Goal: Feedback & Contribution: Contribute content

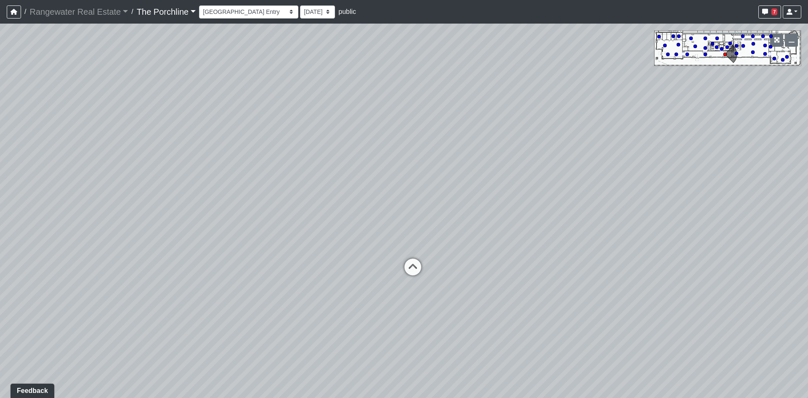
drag, startPoint x: 195, startPoint y: 161, endPoint x: 461, endPoint y: 237, distance: 276.6
click at [461, 237] on div "Loading... Restrooms Hallway Loading... Clubroom - [GEOGRAPHIC_DATA] Entry Load…" at bounding box center [404, 211] width 808 height 374
click at [424, 266] on icon at bounding box center [422, 262] width 25 height 25
click at [434, 236] on icon at bounding box center [432, 240] width 25 height 25
click at [468, 249] on icon at bounding box center [468, 250] width 25 height 25
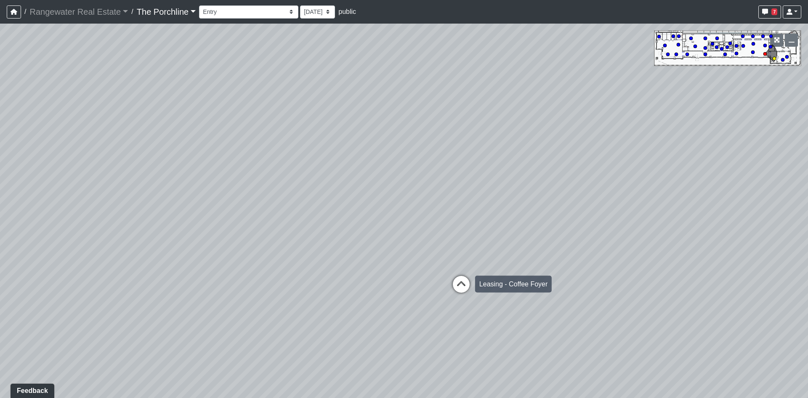
click at [466, 284] on icon at bounding box center [461, 288] width 25 height 25
click at [367, 190] on icon at bounding box center [357, 190] width 25 height 25
drag, startPoint x: 697, startPoint y: 229, endPoint x: 406, endPoint y: 217, distance: 291.1
click at [407, 218] on div "Loading... Restrooms Hallway Loading... Clubroom - [GEOGRAPHIC_DATA] Entry Load…" at bounding box center [404, 211] width 808 height 374
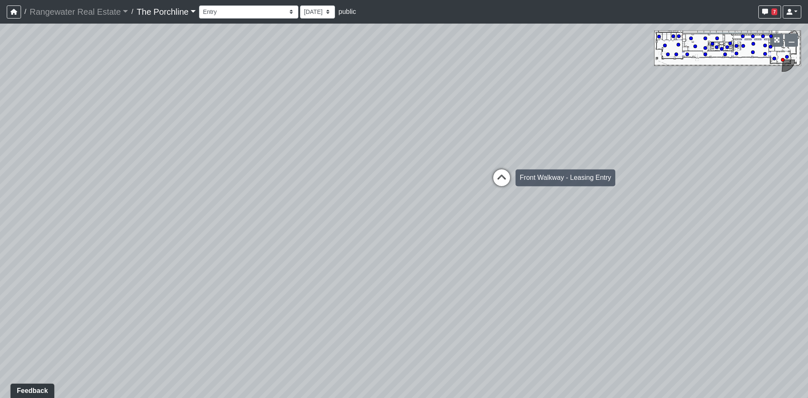
click at [490, 177] on icon at bounding box center [501, 181] width 25 height 25
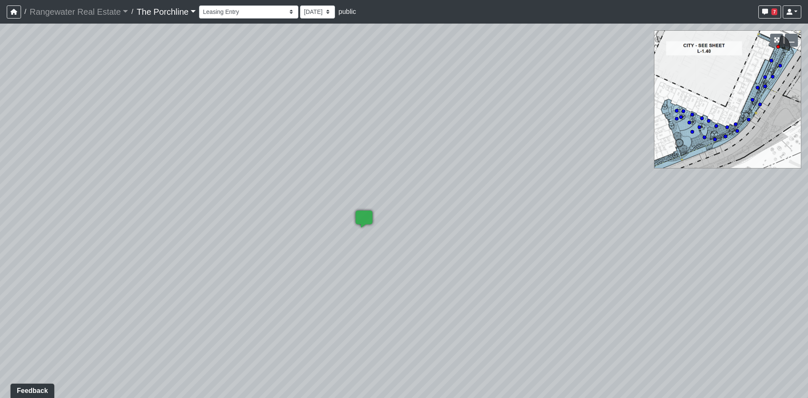
drag, startPoint x: 383, startPoint y: 201, endPoint x: 565, endPoint y: 231, distance: 184.3
click at [570, 242] on div "Loading... Restrooms Hallway Loading... Clubroom - [GEOGRAPHIC_DATA] Entry Load…" at bounding box center [404, 211] width 808 height 374
click at [300, 11] on select "[DATE]" at bounding box center [317, 11] width 35 height 13
click at [631, 296] on div "Loading... Restrooms Hallway Loading... Clubroom - [GEOGRAPHIC_DATA] Entry Load…" at bounding box center [404, 211] width 808 height 374
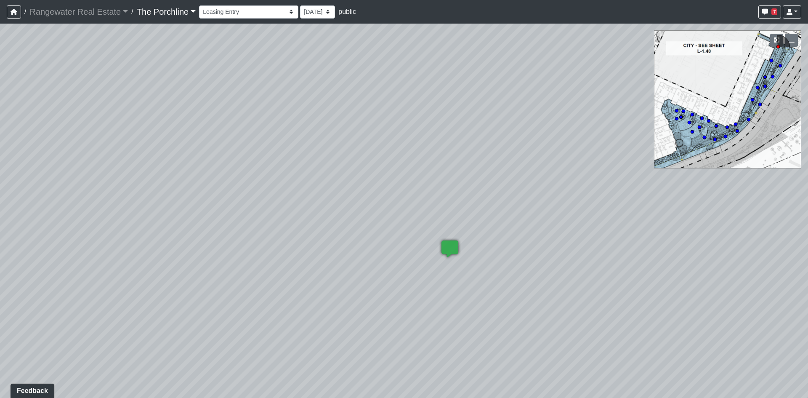
drag, startPoint x: 622, startPoint y: 295, endPoint x: 284, endPoint y: 236, distance: 342.8
click at [286, 237] on div "Loading... Restrooms Hallway Loading... Clubroom - [GEOGRAPHIC_DATA] Entry Load…" at bounding box center [404, 211] width 808 height 374
click at [663, 249] on div "Loading... Restrooms Hallway Loading... Clubroom - [GEOGRAPHIC_DATA] Entry Load…" at bounding box center [404, 211] width 808 height 374
click at [661, 250] on div "Loading... Restrooms Hallway Loading... Clubroom - [GEOGRAPHIC_DATA] Entry Load…" at bounding box center [404, 211] width 808 height 374
drag, startPoint x: 660, startPoint y: 250, endPoint x: 44, endPoint y: 216, distance: 617.6
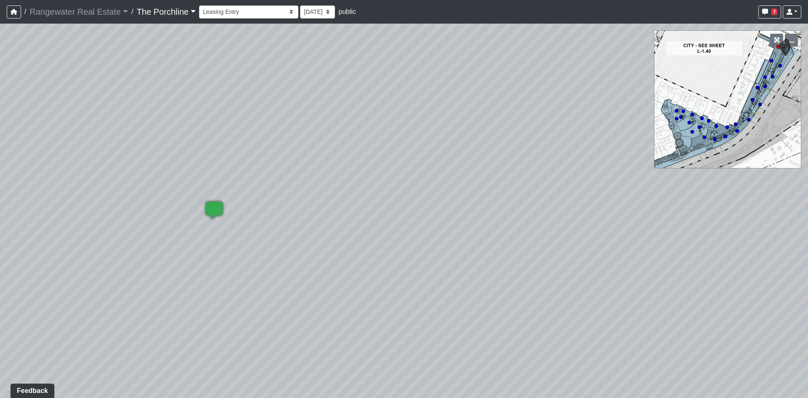
click at [43, 218] on div "Loading... Restrooms Hallway Loading... Clubroom - [GEOGRAPHIC_DATA] Entry Load…" at bounding box center [404, 211] width 808 height 374
click at [286, 148] on icon at bounding box center [293, 151] width 25 height 25
drag, startPoint x: 209, startPoint y: 172, endPoint x: 592, endPoint y: 305, distance: 405.8
click at [592, 305] on div "Loading... Restrooms Hallway Loading... Clubroom - [GEOGRAPHIC_DATA] Entry Load…" at bounding box center [404, 211] width 808 height 374
drag, startPoint x: 592, startPoint y: 238, endPoint x: 56, endPoint y: 307, distance: 540.3
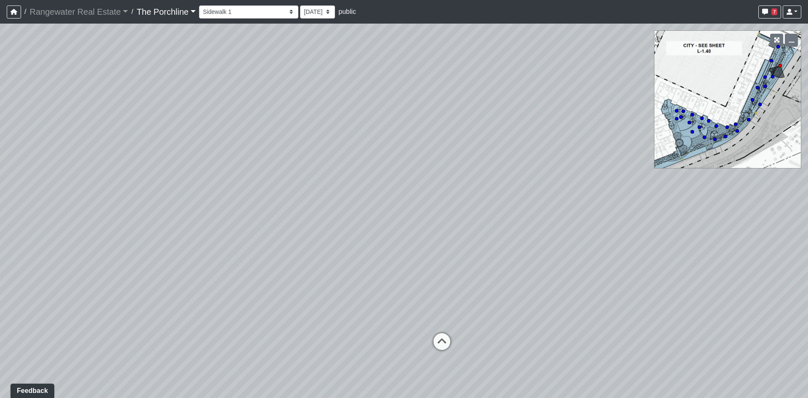
click at [77, 318] on div "Loading... Restrooms Hallway Loading... Clubroom - [GEOGRAPHIC_DATA] Entry Load…" at bounding box center [404, 211] width 808 height 374
drag, startPoint x: 355, startPoint y: 272, endPoint x: 107, endPoint y: 211, distance: 255.3
click at [107, 211] on div "Loading... Restrooms Hallway Loading... Clubroom - [GEOGRAPHIC_DATA] Entry Load…" at bounding box center [404, 211] width 808 height 374
drag, startPoint x: 326, startPoint y: 180, endPoint x: 46, endPoint y: 239, distance: 286.5
click at [48, 240] on div "Loading... Restrooms Hallway Loading... Clubroom - [GEOGRAPHIC_DATA] Entry Load…" at bounding box center [404, 211] width 808 height 374
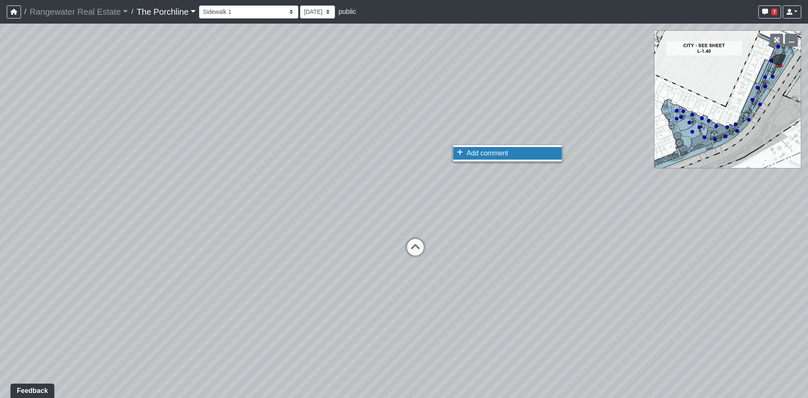
drag, startPoint x: 463, startPoint y: 152, endPoint x: 471, endPoint y: 194, distance: 42.6
click at [463, 154] on li "Add comment" at bounding box center [507, 153] width 109 height 13
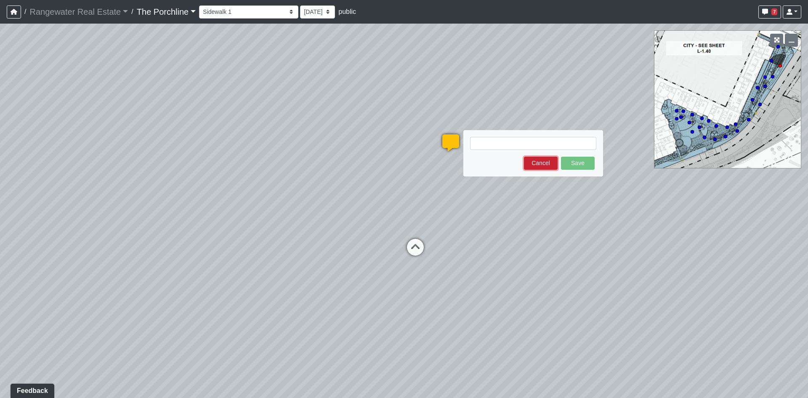
click at [553, 168] on button "Cancel" at bounding box center [541, 163] width 34 height 13
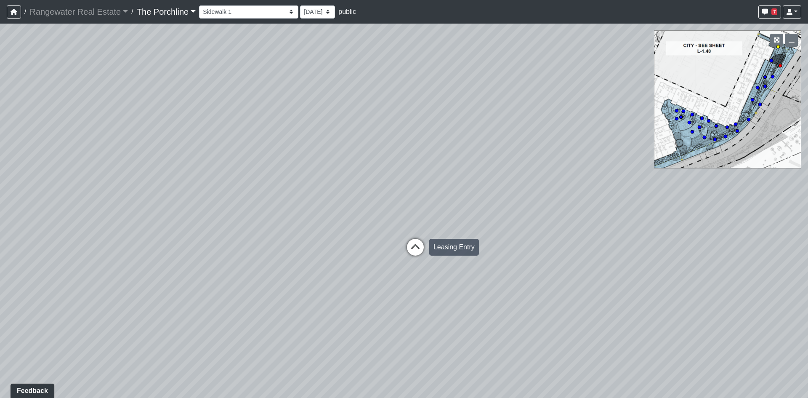
click at [415, 248] on icon at bounding box center [415, 251] width 25 height 25
drag, startPoint x: 522, startPoint y: 240, endPoint x: 77, endPoint y: 228, distance: 445.1
click at [76, 230] on div "Loading... Restrooms Hallway Loading... Clubroom - [GEOGRAPHIC_DATA] Entry Load…" at bounding box center [404, 211] width 808 height 374
drag, startPoint x: 387, startPoint y: 220, endPoint x: 26, endPoint y: 176, distance: 364.3
click at [26, 176] on div "Loading... Restrooms Hallway Loading... Clubroom - [GEOGRAPHIC_DATA] Entry Load…" at bounding box center [404, 211] width 808 height 374
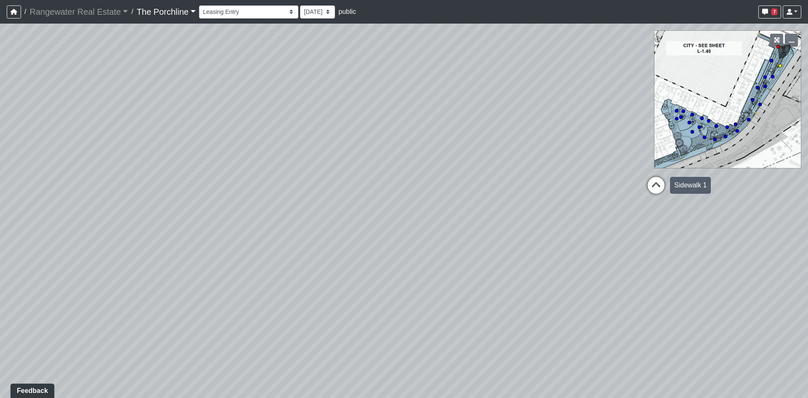
click at [652, 191] on icon at bounding box center [656, 189] width 25 height 25
select select "x8Jp44t5tWyg7nBovffXXt"
drag, startPoint x: 306, startPoint y: 150, endPoint x: 712, endPoint y: 272, distance: 423.9
click at [712, 272] on div "Loading... Restrooms Hallway Loading... Clubroom - [GEOGRAPHIC_DATA] Entry Load…" at bounding box center [404, 211] width 808 height 374
drag, startPoint x: 588, startPoint y: 237, endPoint x: 761, endPoint y: 240, distance: 173.0
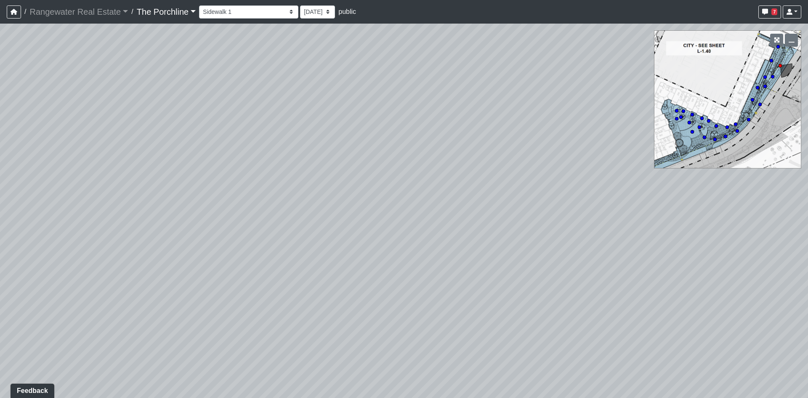
click at [761, 240] on div "Loading... Restrooms Hallway Loading... Clubroom - [GEOGRAPHIC_DATA] Entry Load…" at bounding box center [404, 211] width 808 height 374
drag, startPoint x: 594, startPoint y: 151, endPoint x: 390, endPoint y: 231, distance: 219.5
click at [394, 247] on div "Loading... Restrooms Hallway Loading... Clubroom - [GEOGRAPHIC_DATA] Entry Load…" at bounding box center [404, 211] width 808 height 374
click at [435, 215] on icon at bounding box center [434, 214] width 6 height 7
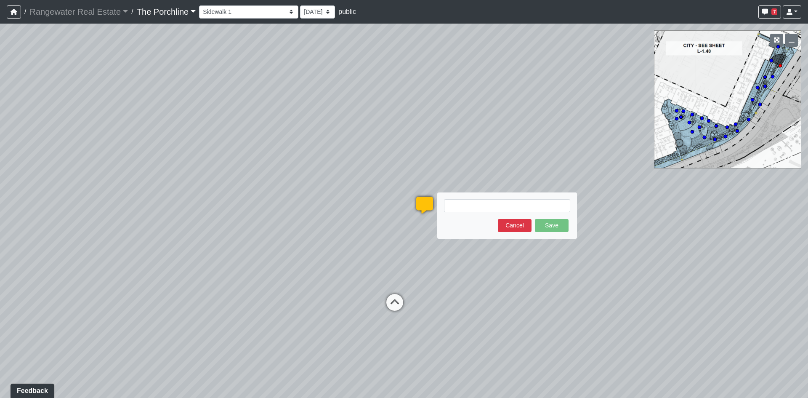
type textarea "c"
type textarea "Can we have a view of our clock?"
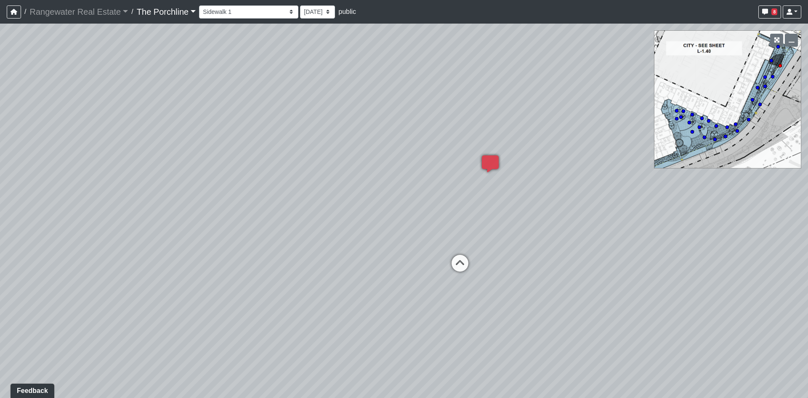
drag, startPoint x: 434, startPoint y: 340, endPoint x: 660, endPoint y: 242, distance: 246.4
click at [657, 246] on div "Loading... Restrooms Hallway Loading... Clubroom - [GEOGRAPHIC_DATA] Entry Load…" at bounding box center [404, 211] width 808 height 374
drag, startPoint x: 286, startPoint y: 202, endPoint x: 657, endPoint y: 284, distance: 379.5
click at [657, 284] on div "Loading... Restrooms Hallway Loading... Clubroom - [GEOGRAPHIC_DATA] Entry Load…" at bounding box center [404, 211] width 808 height 374
click at [213, 296] on icon at bounding box center [204, 308] width 25 height 25
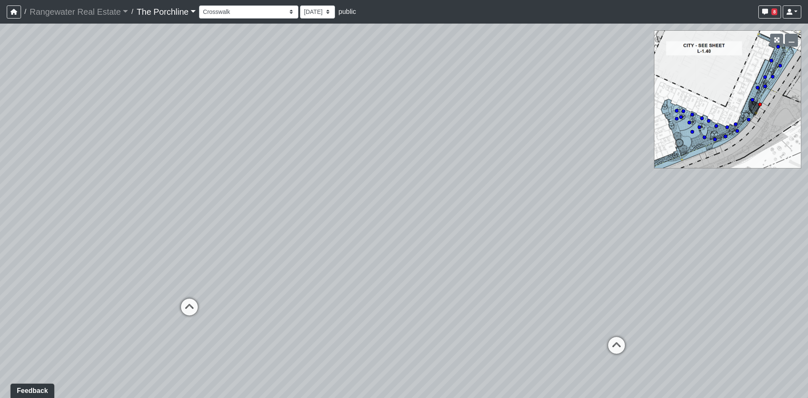
drag, startPoint x: 272, startPoint y: 286, endPoint x: 542, endPoint y: 285, distance: 269.8
click at [542, 285] on div "Loading... Restrooms Hallway Loading... Clubroom - [GEOGRAPHIC_DATA] Entry Load…" at bounding box center [404, 211] width 808 height 374
click at [402, 285] on div "Loading... Courtyard - [GEOGRAPHIC_DATA]" at bounding box center [408, 293] width 25 height 25
drag, startPoint x: 226, startPoint y: 226, endPoint x: 64, endPoint y: 186, distance: 166.4
click at [64, 187] on div "Loading... Restrooms Hallway Loading... Clubroom - [GEOGRAPHIC_DATA] Entry Load…" at bounding box center [404, 211] width 808 height 374
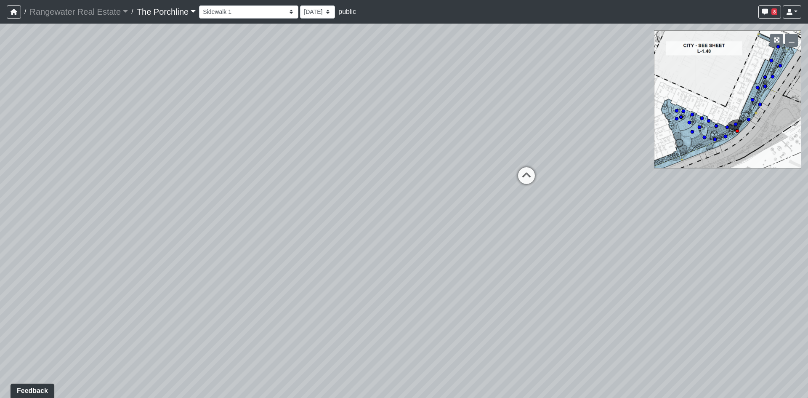
drag, startPoint x: 114, startPoint y: 217, endPoint x: 106, endPoint y: 240, distance: 24.9
click at [106, 240] on div "Loading... Restrooms Hallway Loading... Clubroom - [GEOGRAPHIC_DATA] Entry Load…" at bounding box center [404, 211] width 808 height 374
drag, startPoint x: 282, startPoint y: 182, endPoint x: 397, endPoint y: 272, distance: 146.6
click at [397, 272] on div "Loading... Restrooms Hallway Loading... Clubroom - [GEOGRAPHIC_DATA] Entry Load…" at bounding box center [404, 211] width 808 height 374
click at [154, 301] on div "Loading... Restrooms Hallway Loading... Clubroom - [GEOGRAPHIC_DATA] Entry Load…" at bounding box center [404, 211] width 808 height 374
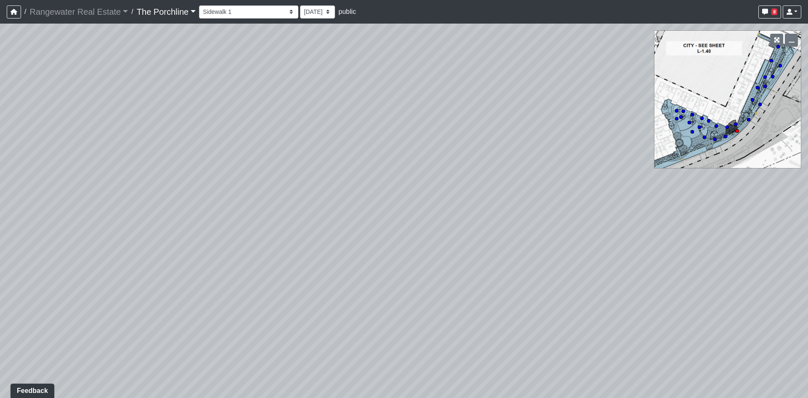
click at [155, 300] on div "Loading... Restrooms Hallway Loading... Clubroom - [GEOGRAPHIC_DATA] Entry Load…" at bounding box center [404, 211] width 808 height 374
drag, startPoint x: 119, startPoint y: 283, endPoint x: 367, endPoint y: 293, distance: 248.5
click at [367, 293] on div "Loading... Restrooms Hallway Loading... Clubroom - [GEOGRAPHIC_DATA] Entry Load…" at bounding box center [404, 211] width 808 height 374
click at [288, 299] on icon at bounding box center [284, 297] width 25 height 25
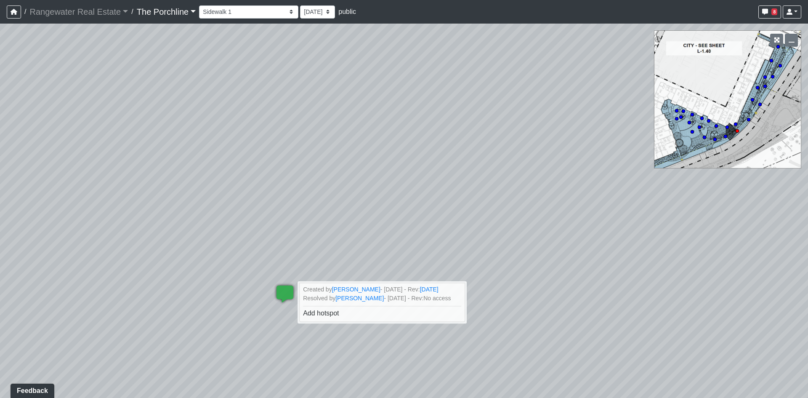
click at [247, 314] on div "Loading... Restrooms Hallway Loading... Clubroom - [GEOGRAPHIC_DATA] Entry Load…" at bounding box center [404, 211] width 808 height 374
click at [234, 301] on div at bounding box center [404, 199] width 808 height 398
click at [476, 267] on div "Loading... Restrooms Hallway Loading... Clubroom - [GEOGRAPHIC_DATA] Entry Load…" at bounding box center [404, 211] width 808 height 374
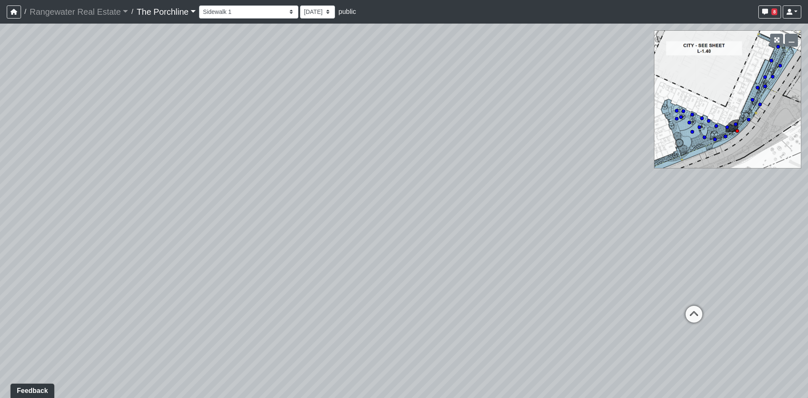
drag, startPoint x: 528, startPoint y: 280, endPoint x: 108, endPoint y: 378, distance: 431.7
click at [108, 378] on div "Loading... Restrooms Hallway Loading... Clubroom - [GEOGRAPHIC_DATA] Entry Load…" at bounding box center [404, 211] width 808 height 374
drag, startPoint x: 462, startPoint y: 171, endPoint x: 231, endPoint y: 156, distance: 232.0
click at [0, 132] on div "Loading... Restrooms Hallway Loading... Clubroom - [GEOGRAPHIC_DATA] Entry Load…" at bounding box center [404, 211] width 808 height 374
click at [475, 290] on div "Loading... Restrooms Hallway Loading... Clubroom - [GEOGRAPHIC_DATA] Entry Load…" at bounding box center [404, 211] width 808 height 374
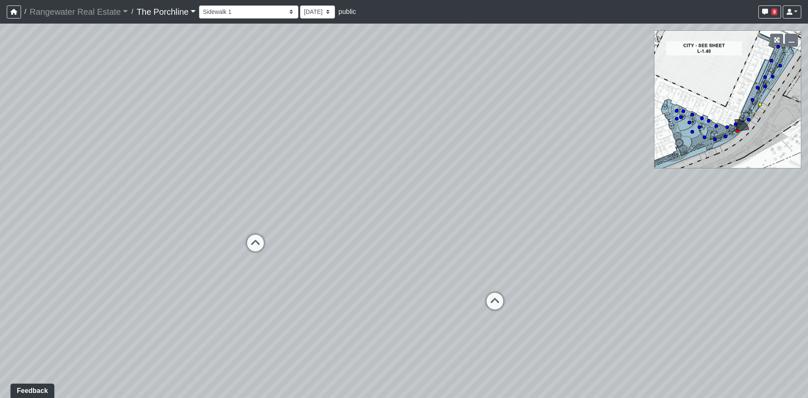
click at [506, 299] on icon at bounding box center [494, 305] width 25 height 25
click at [346, 267] on icon at bounding box center [350, 268] width 25 height 25
drag, startPoint x: 389, startPoint y: 237, endPoint x: 674, endPoint y: 388, distance: 322.9
click at [674, 390] on div "Loading... Restrooms Hallway Loading... Clubroom - [GEOGRAPHIC_DATA] Entry Load…" at bounding box center [404, 211] width 808 height 374
drag, startPoint x: 287, startPoint y: 237, endPoint x: 394, endPoint y: 153, distance: 135.6
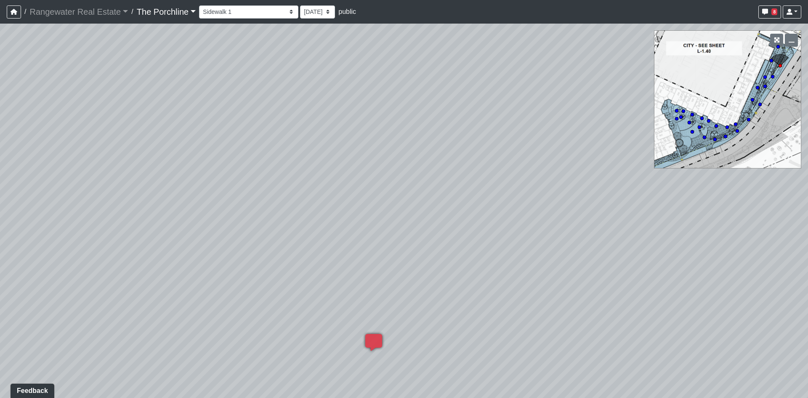
click at [394, 153] on div "Loading... Restrooms Hallway Loading... Clubroom - [GEOGRAPHIC_DATA] Entry Load…" at bounding box center [404, 211] width 808 height 374
drag, startPoint x: 298, startPoint y: 228, endPoint x: 125, endPoint y: 173, distance: 181.9
click at [126, 174] on div "Loading... Restrooms Hallway Loading... Clubroom - [GEOGRAPHIC_DATA] Entry Load…" at bounding box center [404, 211] width 808 height 374
click at [279, 316] on icon at bounding box center [289, 312] width 25 height 25
drag, startPoint x: 389, startPoint y: 258, endPoint x: 160, endPoint y: 106, distance: 274.5
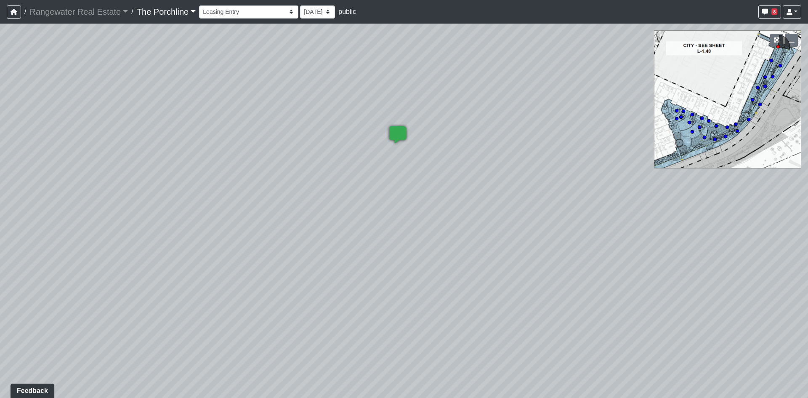
click at [160, 106] on div "Loading... Restrooms Hallway Loading... Clubroom - [GEOGRAPHIC_DATA] Entry Load…" at bounding box center [404, 211] width 808 height 374
drag, startPoint x: 327, startPoint y: 129, endPoint x: 4, endPoint y: 61, distance: 330.3
click at [0, 62] on div "Loading... Restrooms Hallway Loading... Clubroom - [GEOGRAPHIC_DATA] Entry Load…" at bounding box center [404, 211] width 808 height 374
drag, startPoint x: 413, startPoint y: 84, endPoint x: 208, endPoint y: 138, distance: 211.4
click at [208, 135] on div "Loading... Restrooms Hallway Loading... Clubroom - [GEOGRAPHIC_DATA] Entry Load…" at bounding box center [404, 211] width 808 height 374
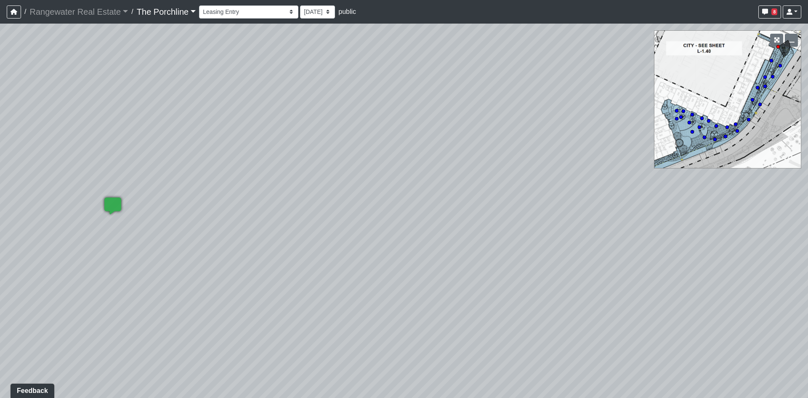
drag, startPoint x: 331, startPoint y: 164, endPoint x: 468, endPoint y: 208, distance: 143.8
click at [468, 209] on div "Loading... Restrooms Hallway Loading... Clubroom - [GEOGRAPHIC_DATA] Entry Load…" at bounding box center [404, 211] width 808 height 374
drag, startPoint x: 569, startPoint y: 216, endPoint x: 101, endPoint y: 120, distance: 477.9
click at [133, 125] on div "Loading... Restrooms Hallway Loading... Clubroom - [GEOGRAPHIC_DATA] Entry Load…" at bounding box center [404, 211] width 808 height 374
drag, startPoint x: 369, startPoint y: 133, endPoint x: 953, endPoint y: 306, distance: 608.3
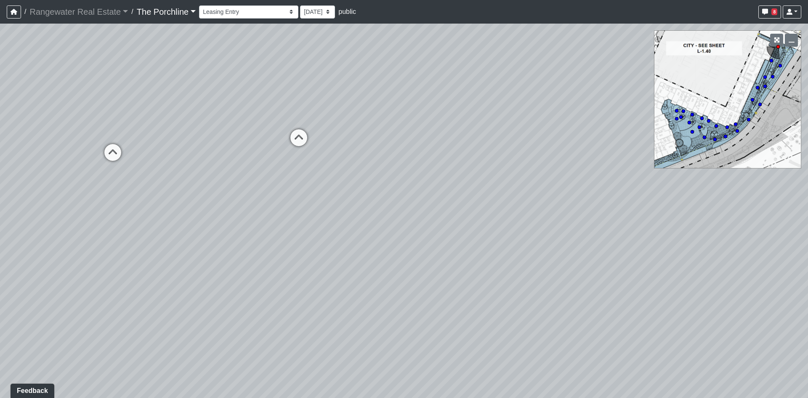
click at [808, 306] on html "/ Rangewater Real Estate Rangewater Real Estate Loading... / The Porchline The …" at bounding box center [404, 199] width 808 height 398
drag, startPoint x: 155, startPoint y: 157, endPoint x: 437, endPoint y: 185, distance: 283.0
click at [377, 180] on div "Loading... Restrooms Hallway Loading... Clubroom - [GEOGRAPHIC_DATA] Entry Load…" at bounding box center [404, 211] width 808 height 374
drag, startPoint x: 557, startPoint y: 230, endPoint x: 285, endPoint y: 159, distance: 281.0
click at [296, 162] on div "Loading... Restrooms Hallway Loading... Clubroom - [GEOGRAPHIC_DATA] Entry Load…" at bounding box center [404, 211] width 808 height 374
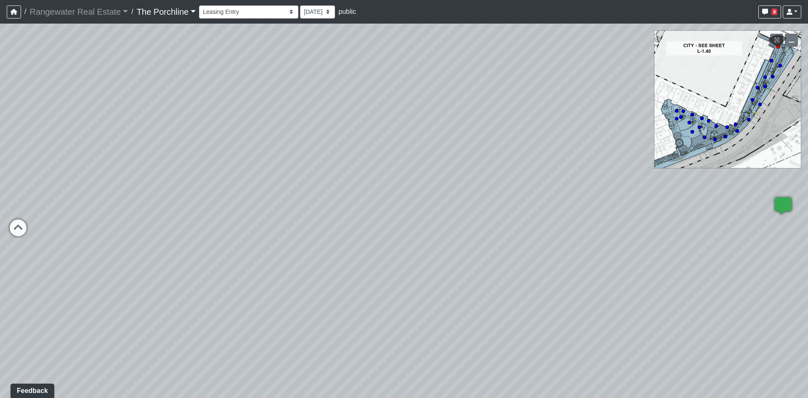
click at [445, 170] on div "Loading... Restrooms Hallway Loading... Clubroom - [GEOGRAPHIC_DATA] Entry Load…" at bounding box center [404, 211] width 808 height 374
click at [445, 172] on div "Loading... Restrooms Hallway Loading... Clubroom - [GEOGRAPHIC_DATA] Entry Load…" at bounding box center [404, 211] width 808 height 374
drag, startPoint x: 479, startPoint y: 179, endPoint x: 450, endPoint y: 182, distance: 29.7
click at [450, 182] on div "Loading... Restrooms Hallway Loading... Clubroom - [GEOGRAPHIC_DATA] Entry Load…" at bounding box center [404, 211] width 808 height 374
click at [450, 181] on div "Loading... Restrooms Hallway Loading... Clubroom - [GEOGRAPHIC_DATA] Entry Load…" at bounding box center [404, 211] width 808 height 374
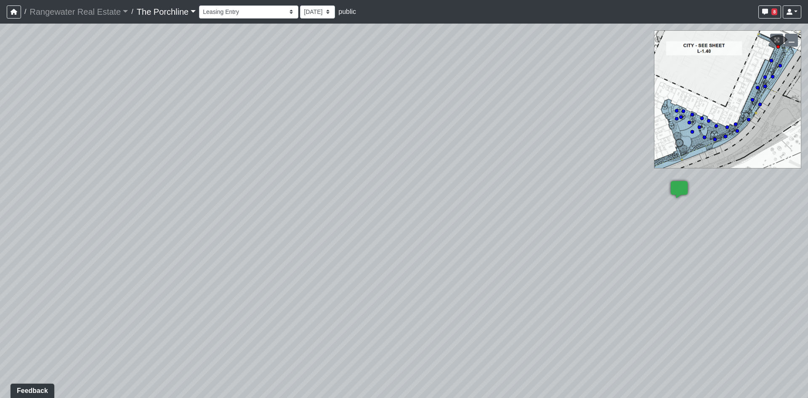
click at [450, 181] on div "Loading... Restrooms Hallway Loading... Clubroom - [GEOGRAPHIC_DATA] Entry Load…" at bounding box center [404, 211] width 808 height 374
drag, startPoint x: 407, startPoint y: 203, endPoint x: 521, endPoint y: 246, distance: 121.1
click at [498, 235] on div "Loading... Restrooms Hallway Loading... Clubroom - [GEOGRAPHIC_DATA] Entry Load…" at bounding box center [404, 211] width 808 height 374
click at [235, 268] on icon at bounding box center [232, 277] width 25 height 25
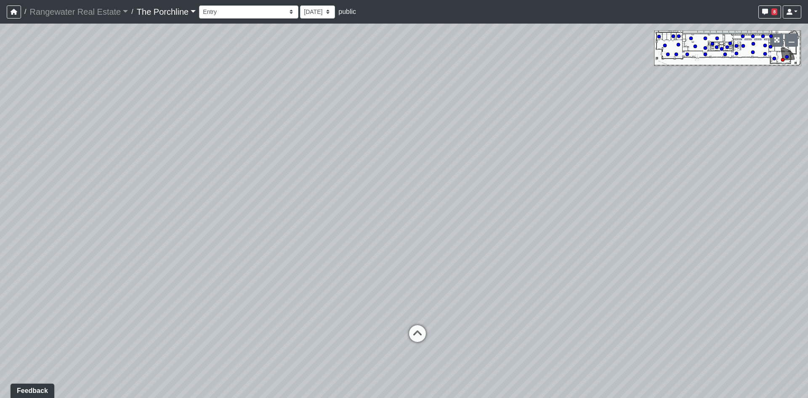
drag, startPoint x: 274, startPoint y: 249, endPoint x: 498, endPoint y: 252, distance: 223.5
click at [355, 248] on div "Loading... Restrooms Hallway Loading... Clubroom - [GEOGRAPHIC_DATA] Entry Load…" at bounding box center [404, 211] width 808 height 374
click at [239, 212] on icon at bounding box center [239, 209] width 25 height 25
click at [349, 317] on icon at bounding box center [345, 323] width 25 height 25
click at [368, 265] on icon at bounding box center [363, 262] width 25 height 25
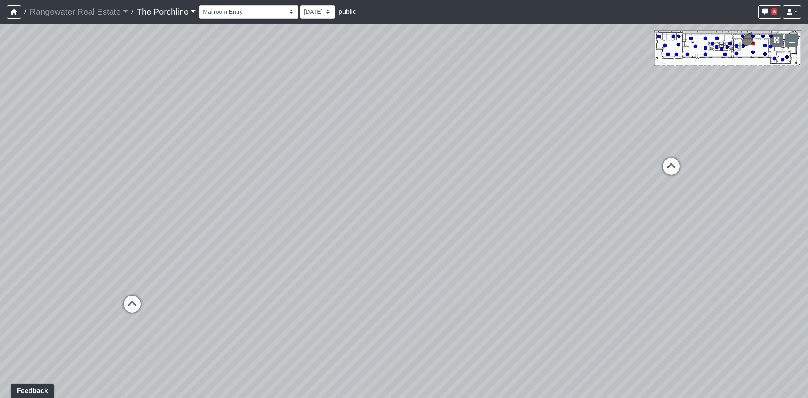
drag, startPoint x: 294, startPoint y: 256, endPoint x: 611, endPoint y: 270, distance: 317.7
click at [448, 256] on div "Loading... Restrooms Hallway Loading... Clubroom - [GEOGRAPHIC_DATA] Entry Load…" at bounding box center [404, 211] width 808 height 374
click at [508, 281] on icon at bounding box center [510, 279] width 25 height 25
drag, startPoint x: 320, startPoint y: 260, endPoint x: 679, endPoint y: 241, distance: 358.7
click at [617, 241] on div "Loading... Restrooms Hallway Loading... Clubroom - [GEOGRAPHIC_DATA] Entry Load…" at bounding box center [404, 211] width 808 height 374
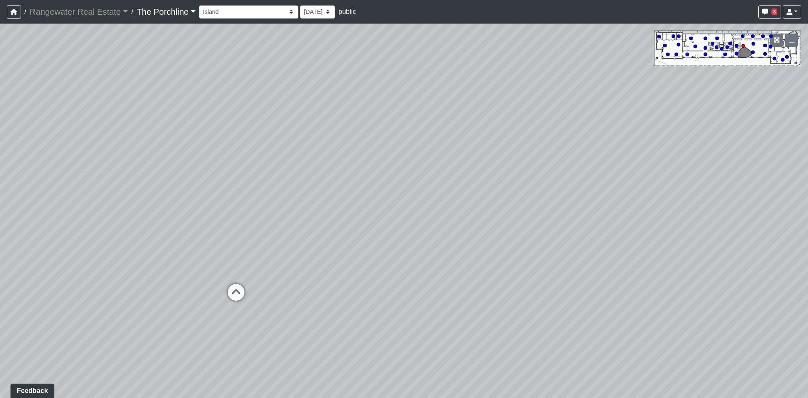
click at [215, 293] on div "Loading... Restrooms Hallway Loading... Clubroom - [GEOGRAPHIC_DATA] Entry Load…" at bounding box center [404, 211] width 808 height 374
click at [234, 289] on icon at bounding box center [236, 296] width 25 height 25
drag, startPoint x: 299, startPoint y: 239, endPoint x: 114, endPoint y: 210, distance: 187.1
click at [208, 223] on div "Loading... Restrooms Hallway Loading... Clubroom - [GEOGRAPHIC_DATA] Entry Load…" at bounding box center [404, 211] width 808 height 374
drag, startPoint x: 344, startPoint y: 239, endPoint x: 377, endPoint y: 265, distance: 41.7
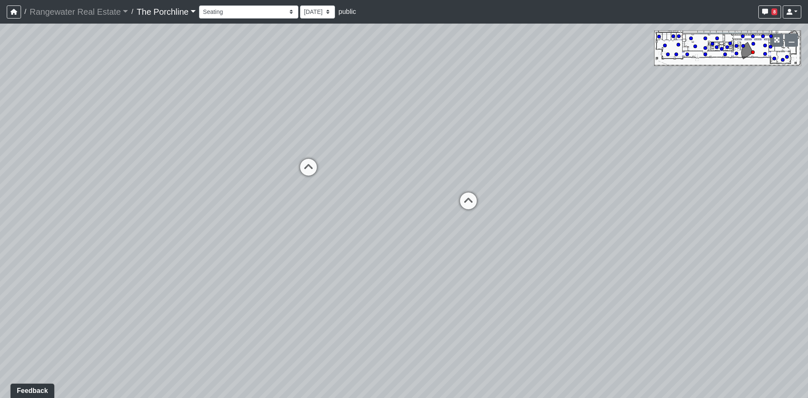
click at [377, 265] on div "Loading... Restrooms Hallway Loading... Clubroom - [GEOGRAPHIC_DATA] Entry Load…" at bounding box center [404, 211] width 808 height 374
click at [315, 171] on icon at bounding box center [318, 178] width 25 height 25
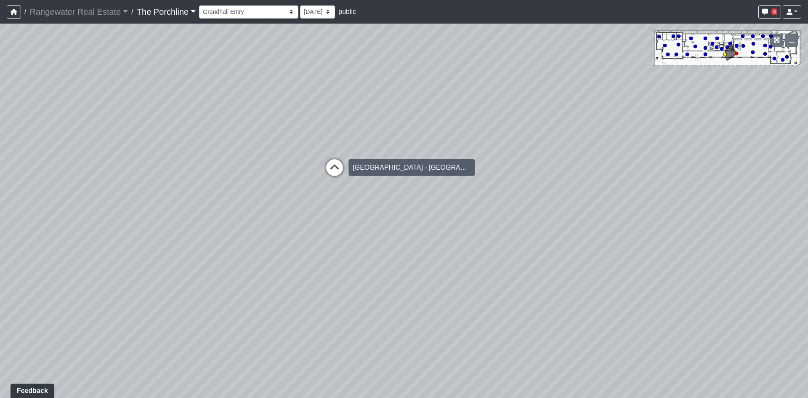
click at [339, 174] on icon at bounding box center [334, 171] width 25 height 25
click at [341, 170] on icon at bounding box center [346, 168] width 25 height 25
click at [342, 169] on icon at bounding box center [347, 172] width 25 height 25
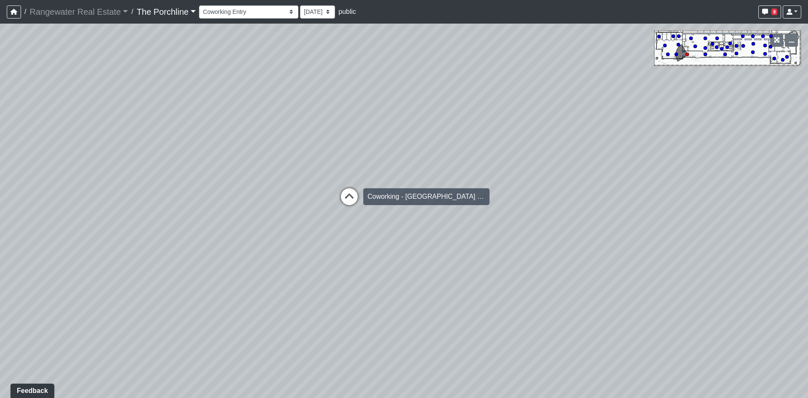
click at [351, 184] on div "Loading... Restrooms Hallway Loading... Clubroom - [GEOGRAPHIC_DATA] Entry Load…" at bounding box center [404, 211] width 808 height 374
click at [354, 196] on icon at bounding box center [349, 201] width 25 height 25
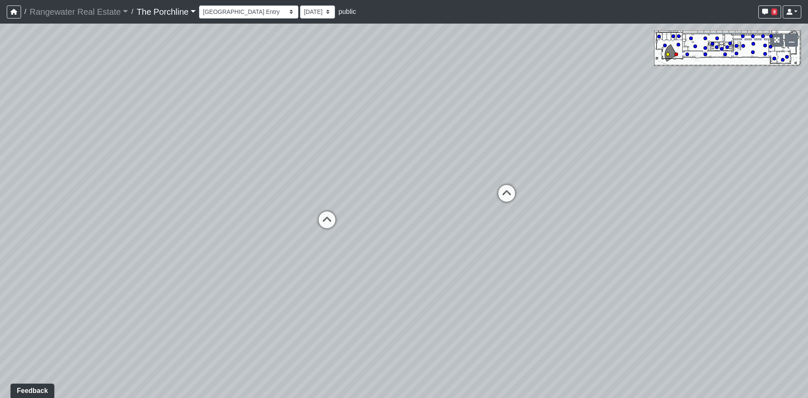
click at [333, 222] on icon at bounding box center [326, 223] width 25 height 25
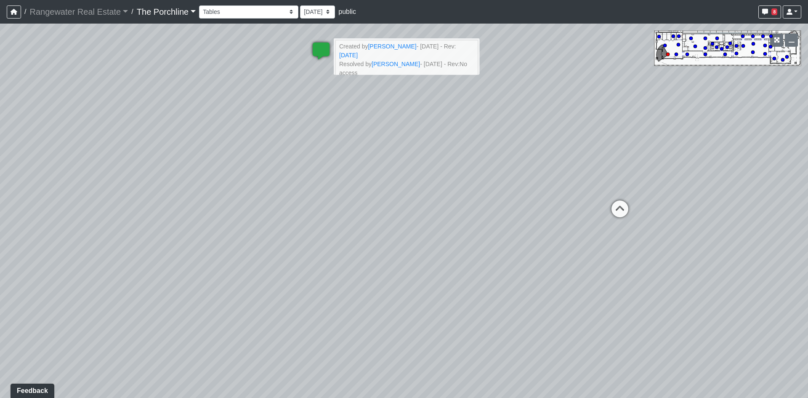
click at [312, 45] on icon at bounding box center [321, 55] width 25 height 25
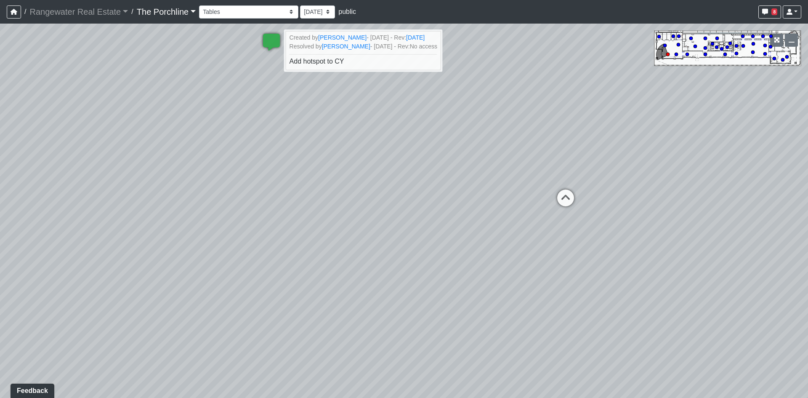
drag, startPoint x: 511, startPoint y: 198, endPoint x: 333, endPoint y: 184, distance: 178.6
click at [317, 186] on div "Loading... Restrooms Hallway Loading... Clubroom - [GEOGRAPHIC_DATA] Entry Load…" at bounding box center [404, 211] width 808 height 374
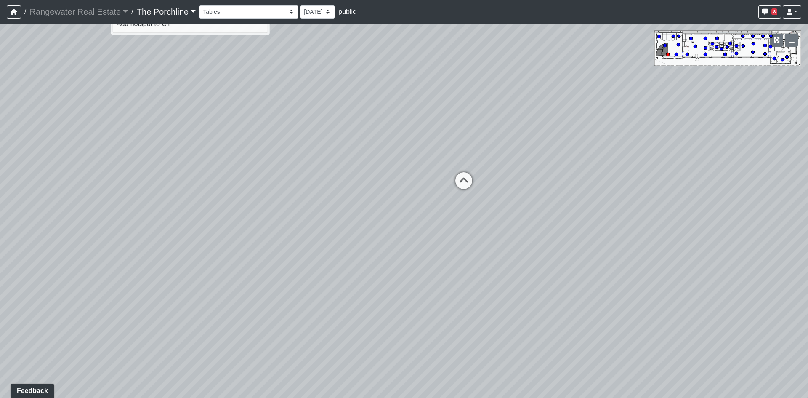
click at [790, 61] on div "Loading... Restrooms Hallway Loading... Clubroom - [GEOGRAPHIC_DATA] Entry Load…" at bounding box center [404, 211] width 808 height 374
click at [789, 59] on div "Loading... Restrooms Hallway Loading... Clubroom - [GEOGRAPHIC_DATA] Entry Load…" at bounding box center [404, 211] width 808 height 374
click at [789, 57] on div "Loading... Restrooms Hallway Loading... Clubroom - [GEOGRAPHIC_DATA] Entry Load…" at bounding box center [404, 211] width 808 height 374
click at [788, 57] on circle at bounding box center [786, 56] width 3 height 3
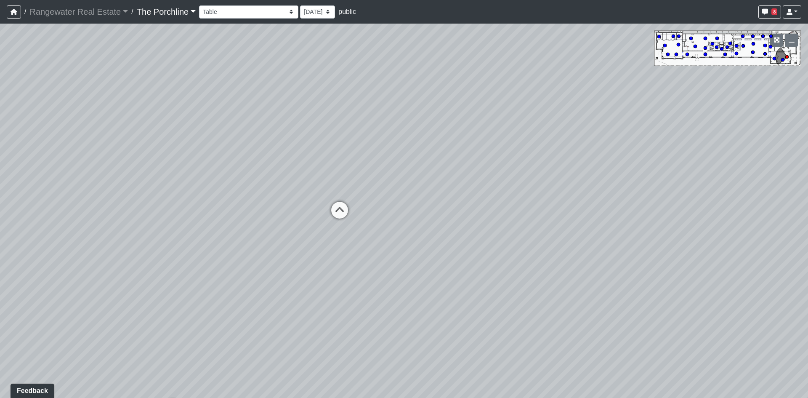
drag, startPoint x: 314, startPoint y: 245, endPoint x: 510, endPoint y: 231, distance: 196.6
click at [458, 234] on div "Loading... Restrooms Hallway Loading... Clubroom - [GEOGRAPHIC_DATA] Entry Load…" at bounding box center [404, 211] width 808 height 374
drag, startPoint x: 509, startPoint y: 325, endPoint x: 517, endPoint y: 328, distance: 8.5
click at [509, 328] on div "Loading... Entry" at bounding box center [520, 335] width 25 height 25
click at [121, 182] on icon at bounding box center [115, 191] width 25 height 25
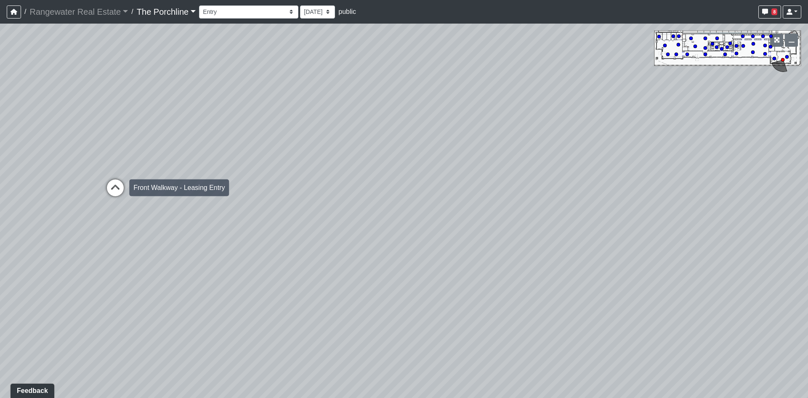
select select "tSup7q1ETEhLR2jLuU8moc"
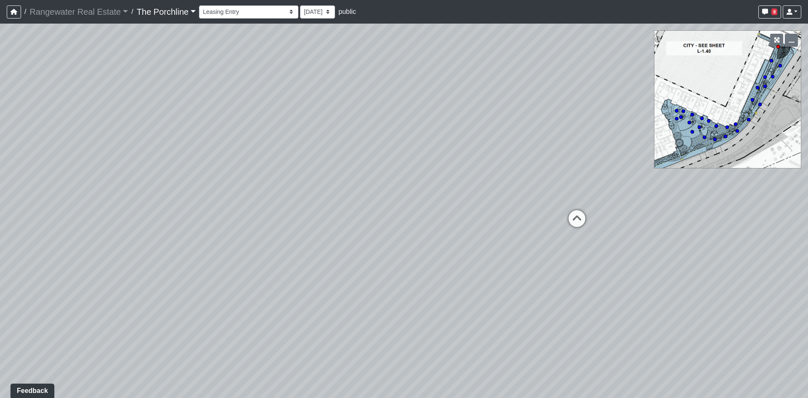
drag, startPoint x: 421, startPoint y: 238, endPoint x: 0, endPoint y: 109, distance: 439.9
click at [103, 157] on div "Loading... Restrooms Hallway Loading... Clubroom - [GEOGRAPHIC_DATA] Entry Load…" at bounding box center [404, 211] width 808 height 374
drag, startPoint x: 433, startPoint y: 175, endPoint x: 425, endPoint y: 241, distance: 66.6
click at [314, 279] on div "Loading... Restrooms Hallway Loading... Clubroom - [GEOGRAPHIC_DATA] Entry Load…" at bounding box center [404, 211] width 808 height 374
click at [320, 256] on div "Loading... Restrooms Hallway Loading... Clubroom - [GEOGRAPHIC_DATA] Entry Load…" at bounding box center [404, 211] width 808 height 374
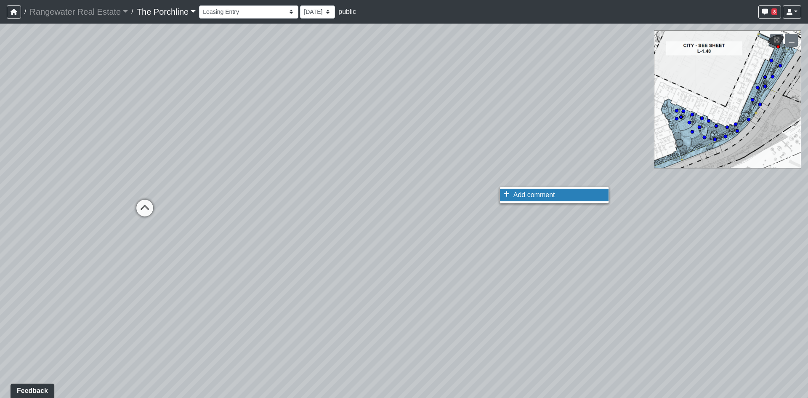
click at [528, 196] on span "Add comment" at bounding box center [535, 194] width 42 height 7
